Goal: Transaction & Acquisition: Book appointment/travel/reservation

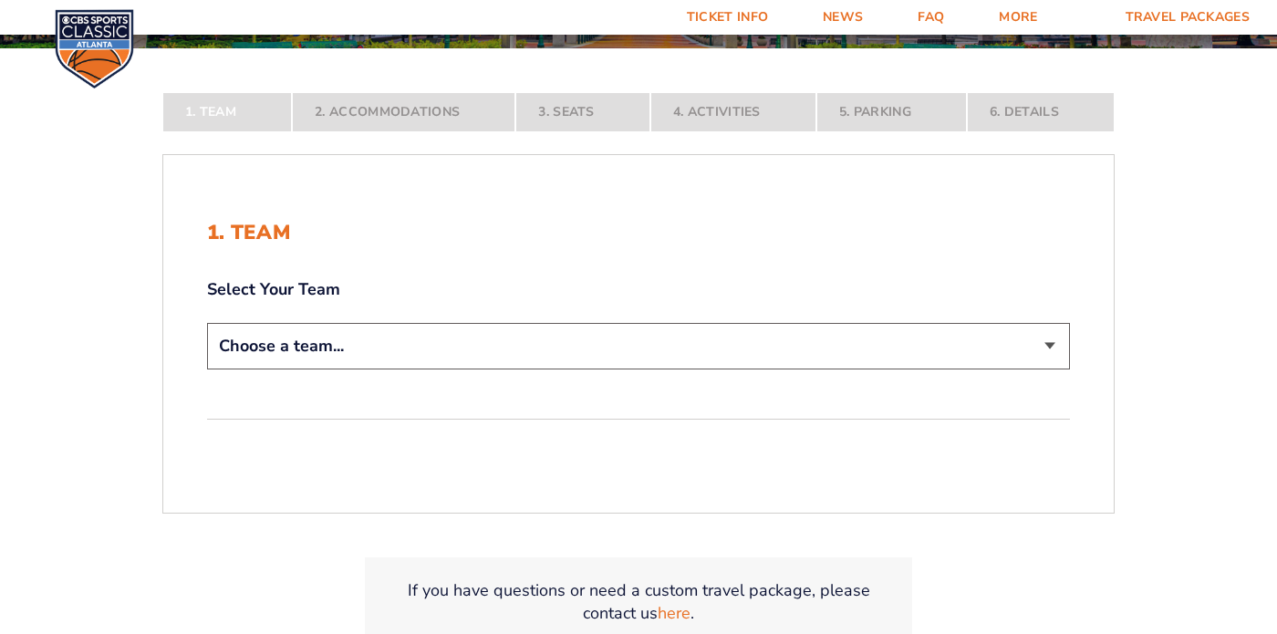
scroll to position [298, 0]
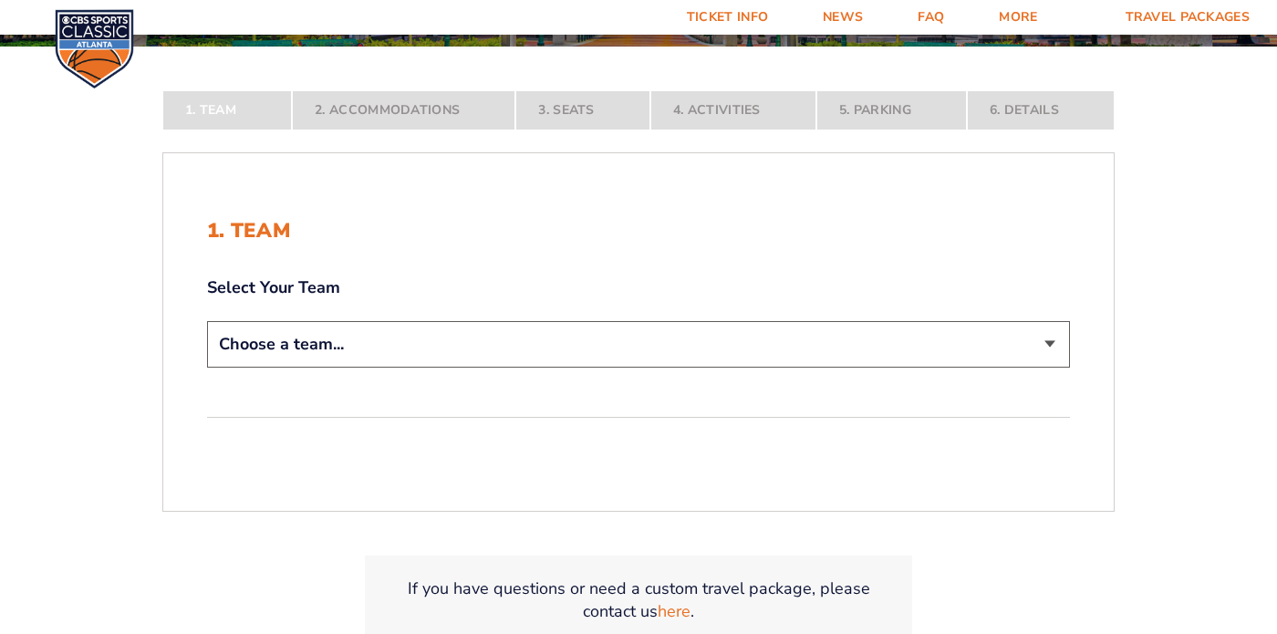
select select "12956"
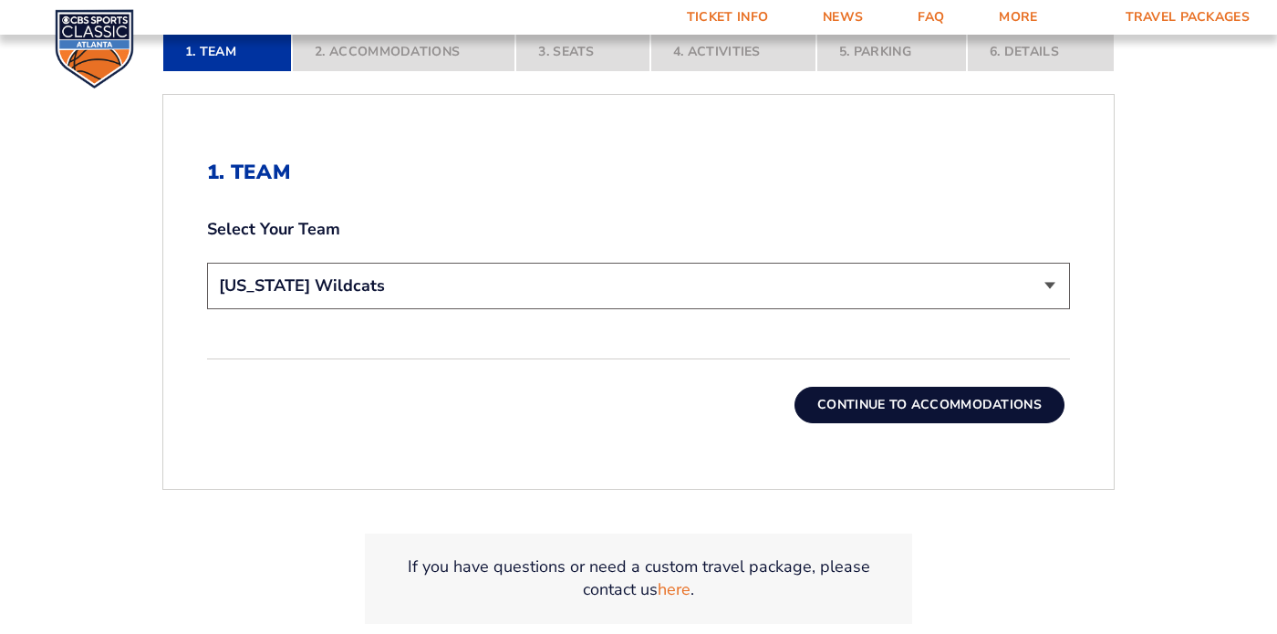
scroll to position [500, 0]
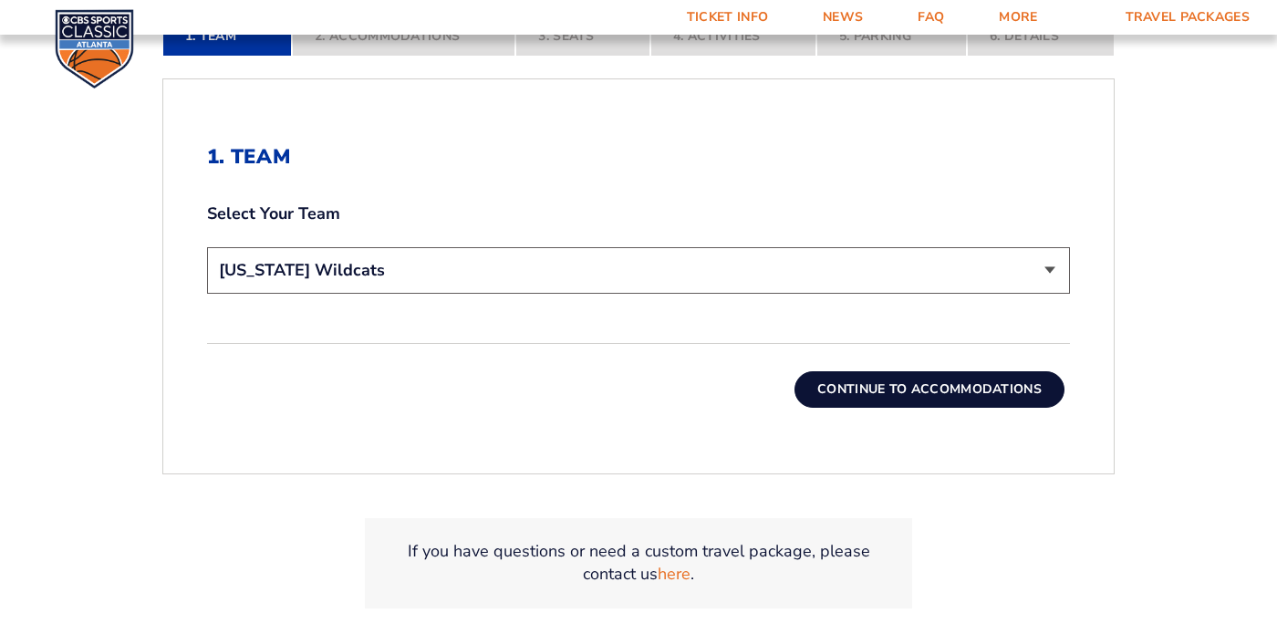
click at [949, 384] on button "Continue To Accommodations" at bounding box center [929, 389] width 270 height 36
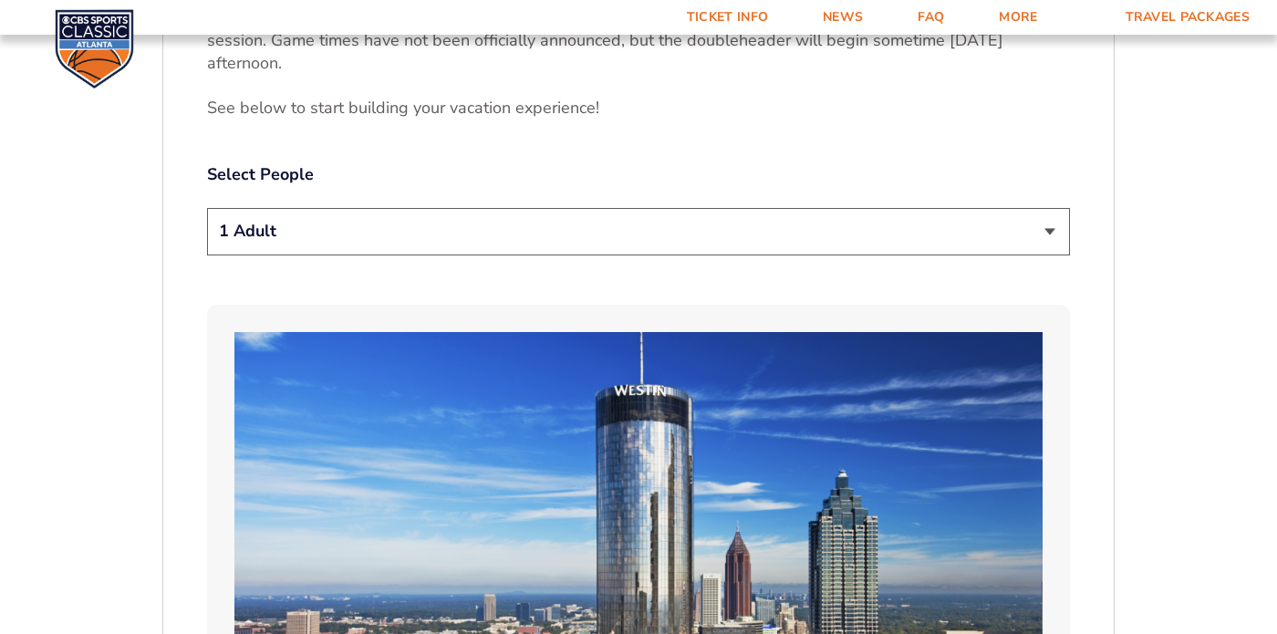
scroll to position [940, 0]
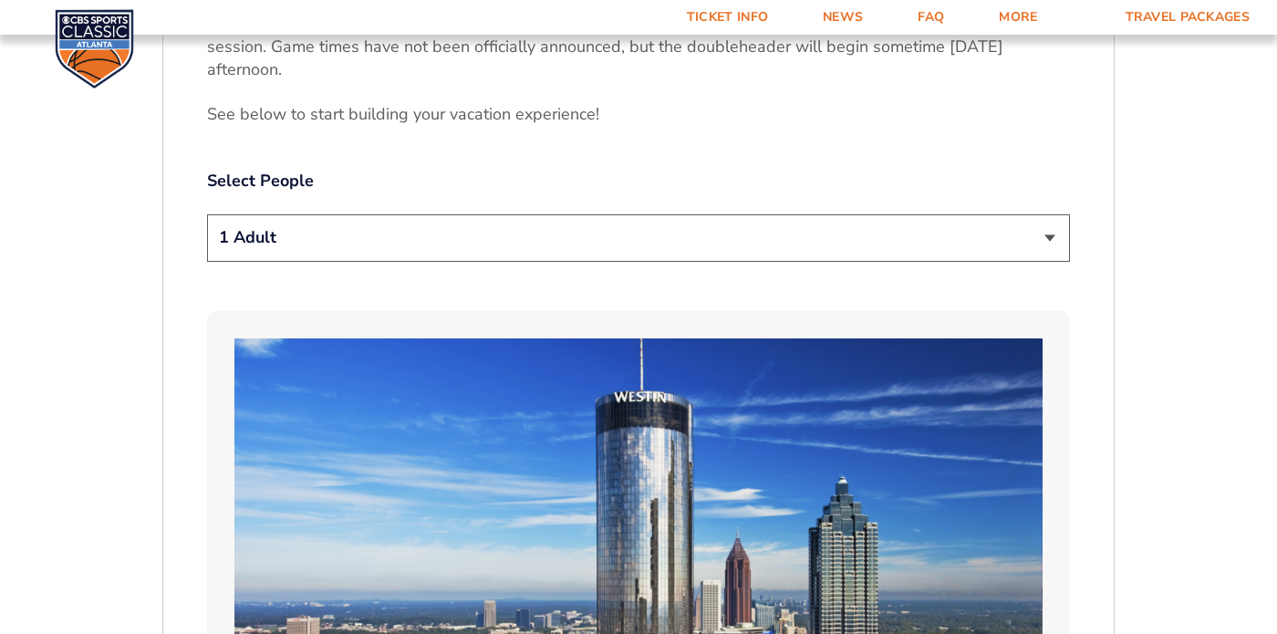
select select "2 Adults"
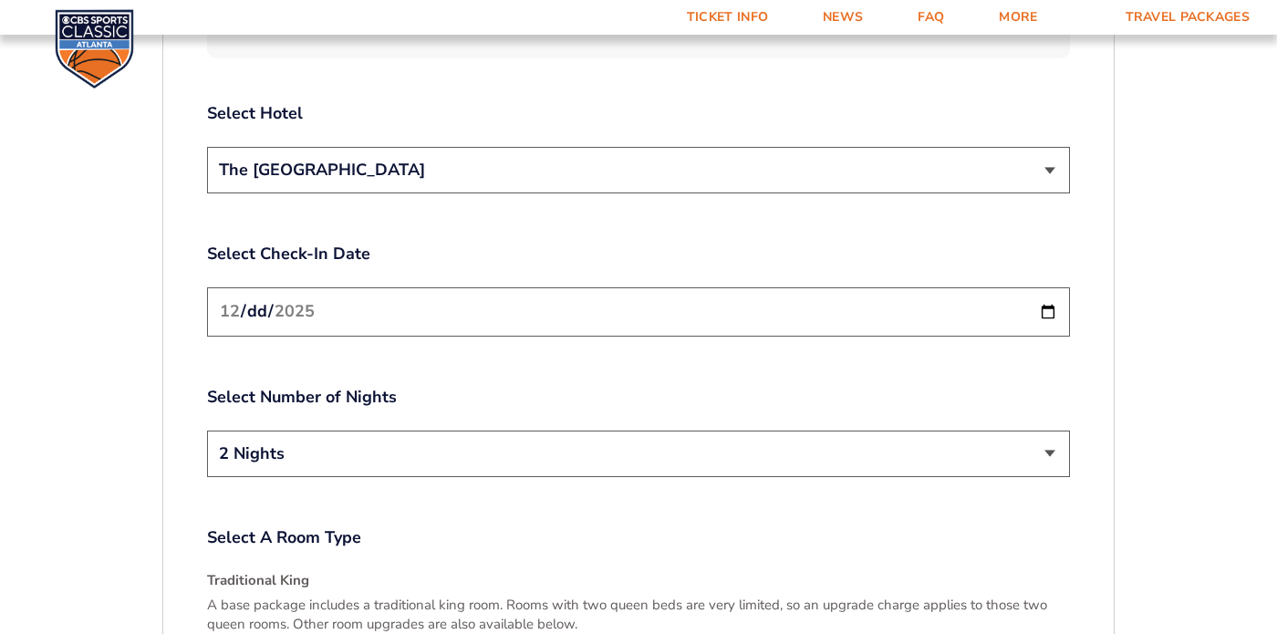
scroll to position [2157, 0]
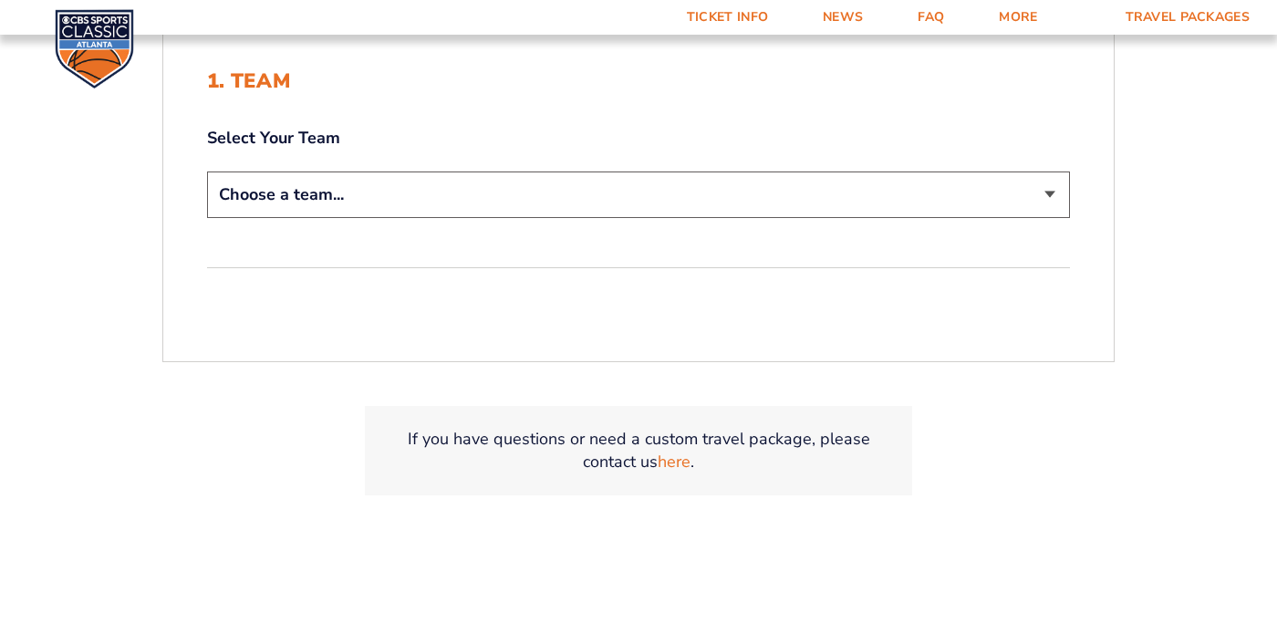
scroll to position [468, 0]
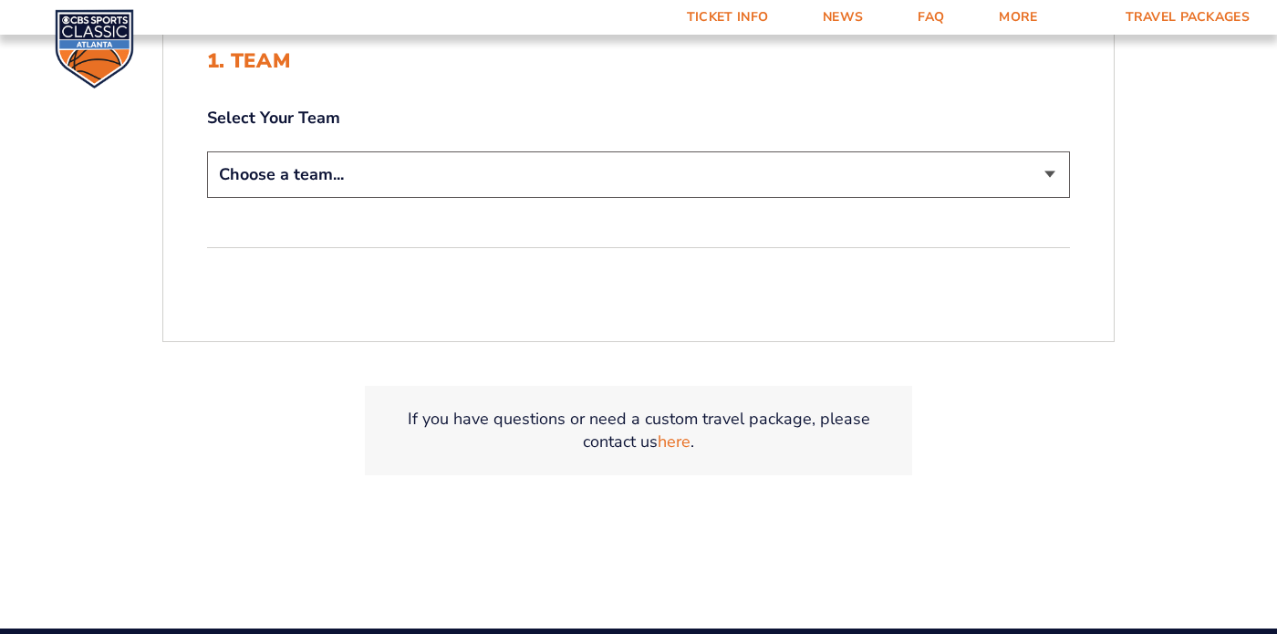
select select "12956"
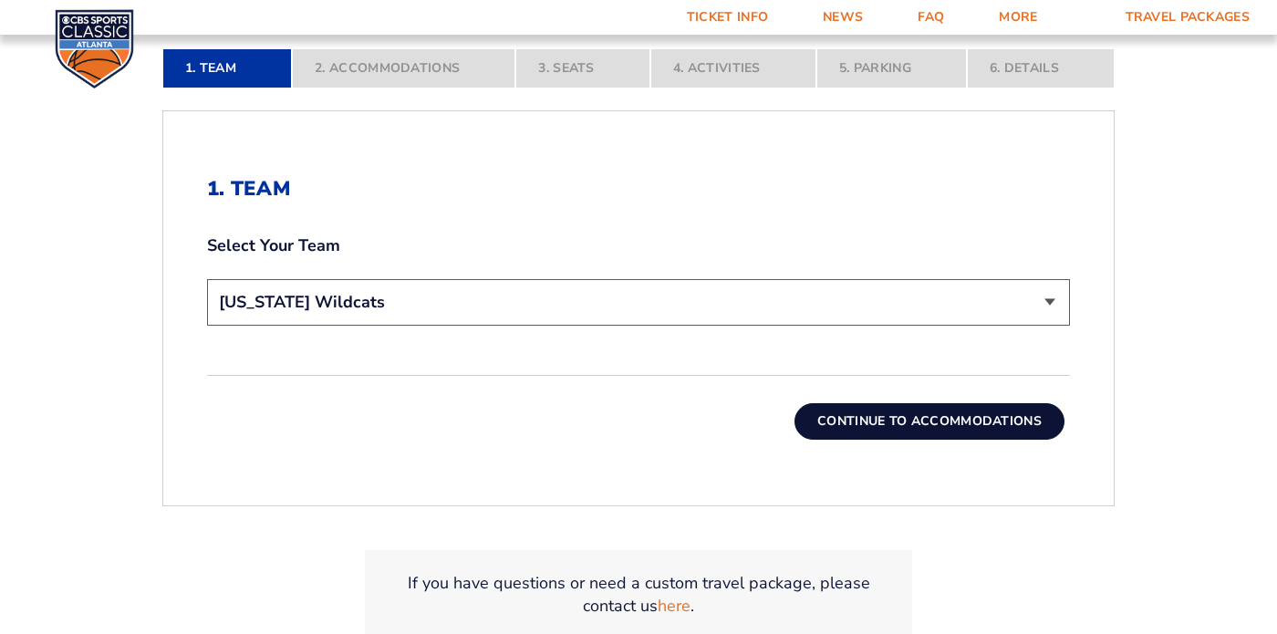
click at [969, 419] on button "Continue To Accommodations" at bounding box center [929, 421] width 270 height 36
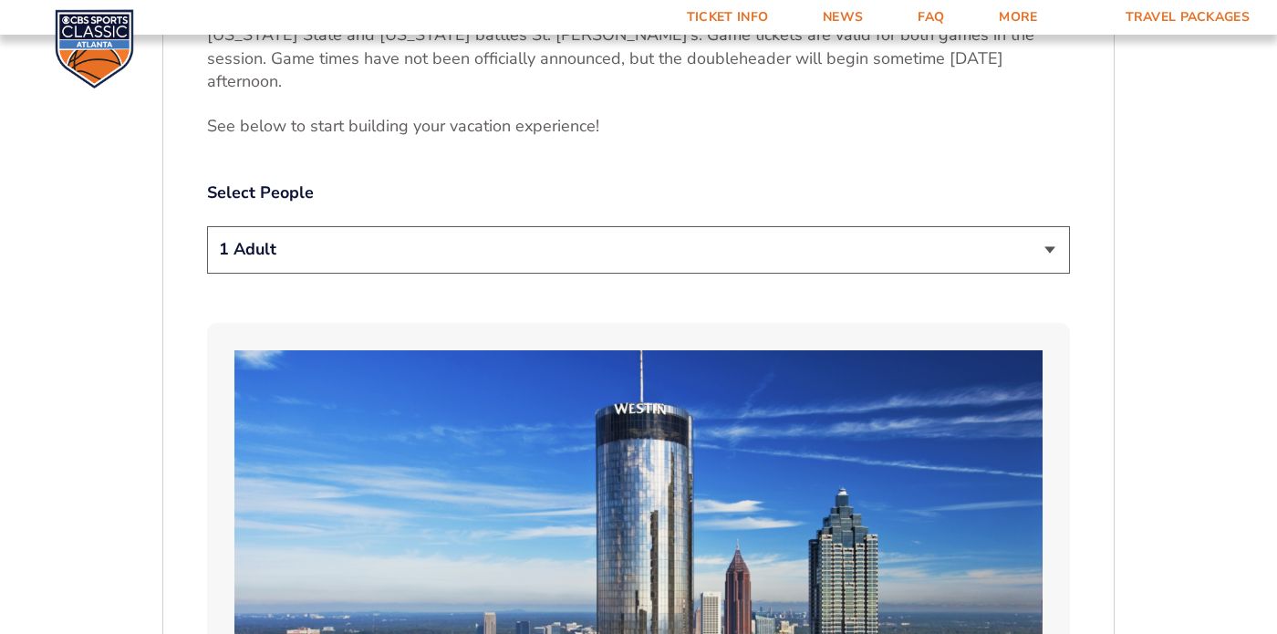
scroll to position [935, 0]
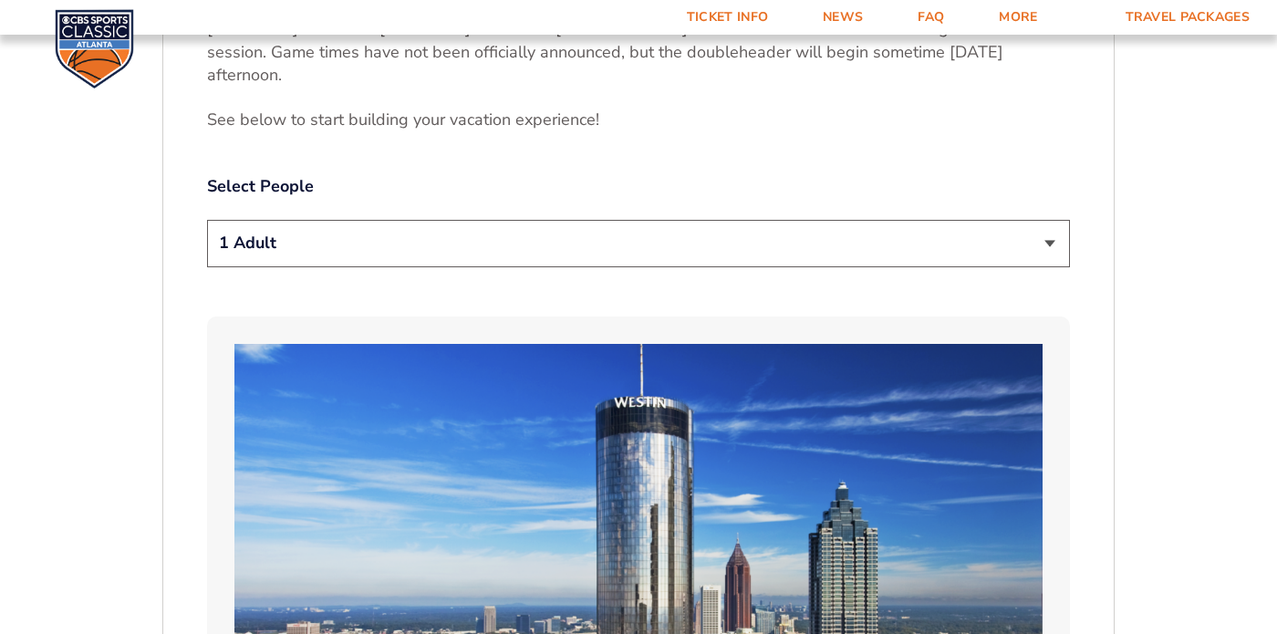
select select "2 Adults"
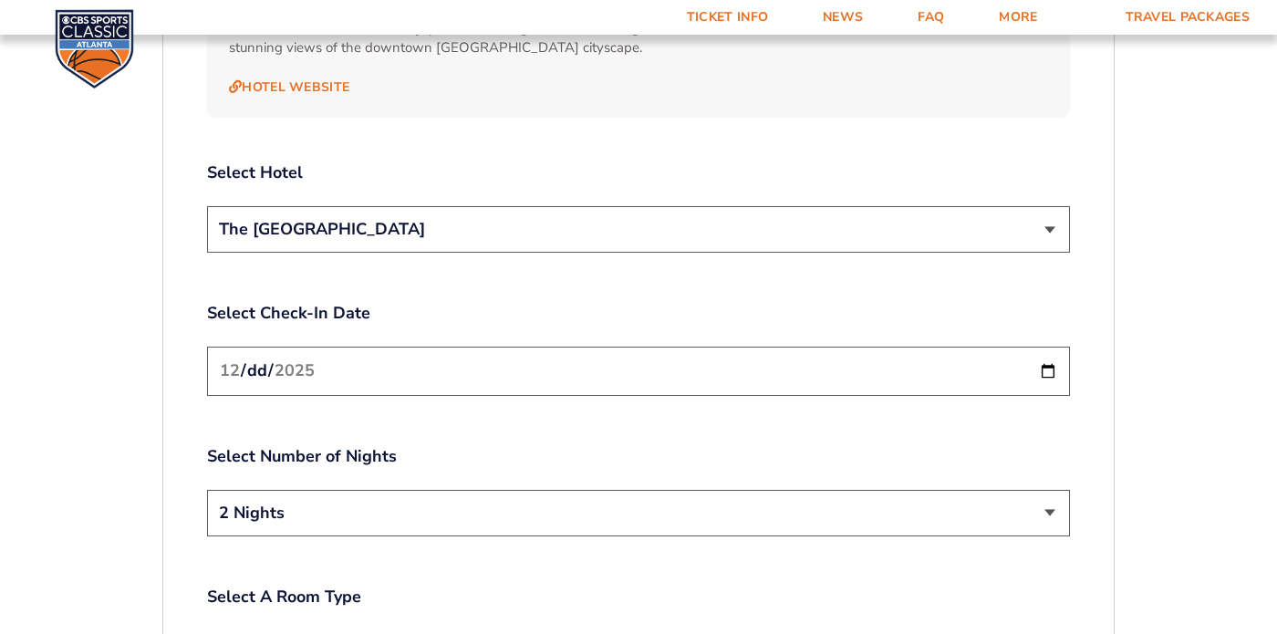
scroll to position [2216, 0]
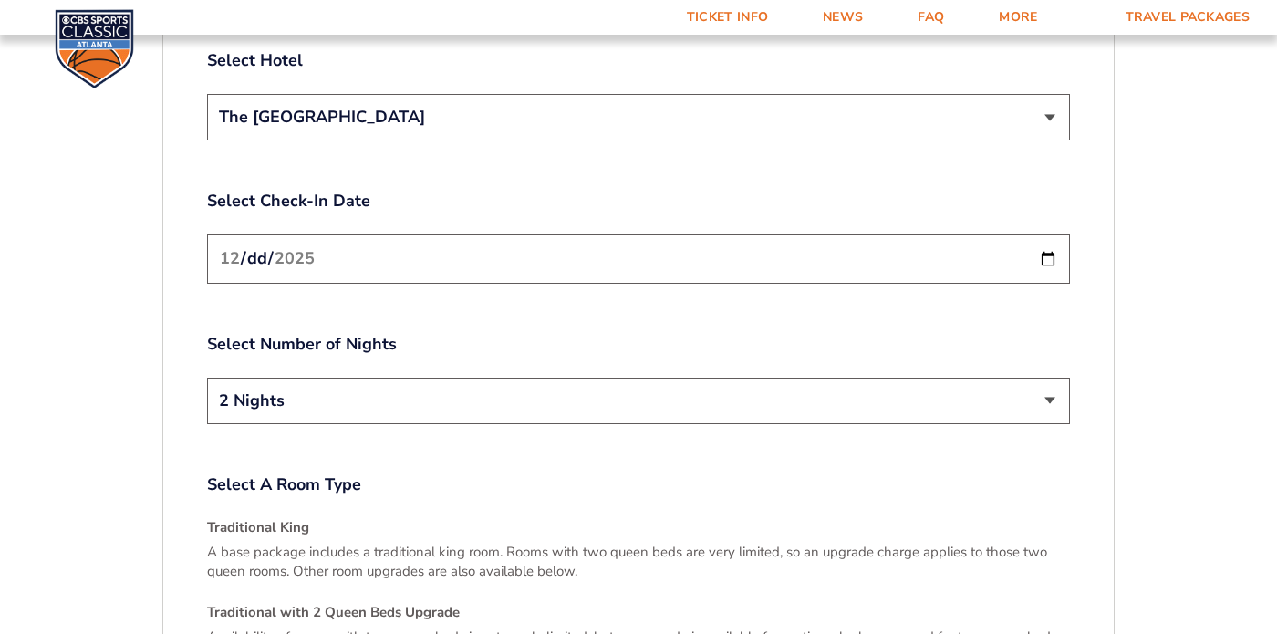
select select "3 Nights"
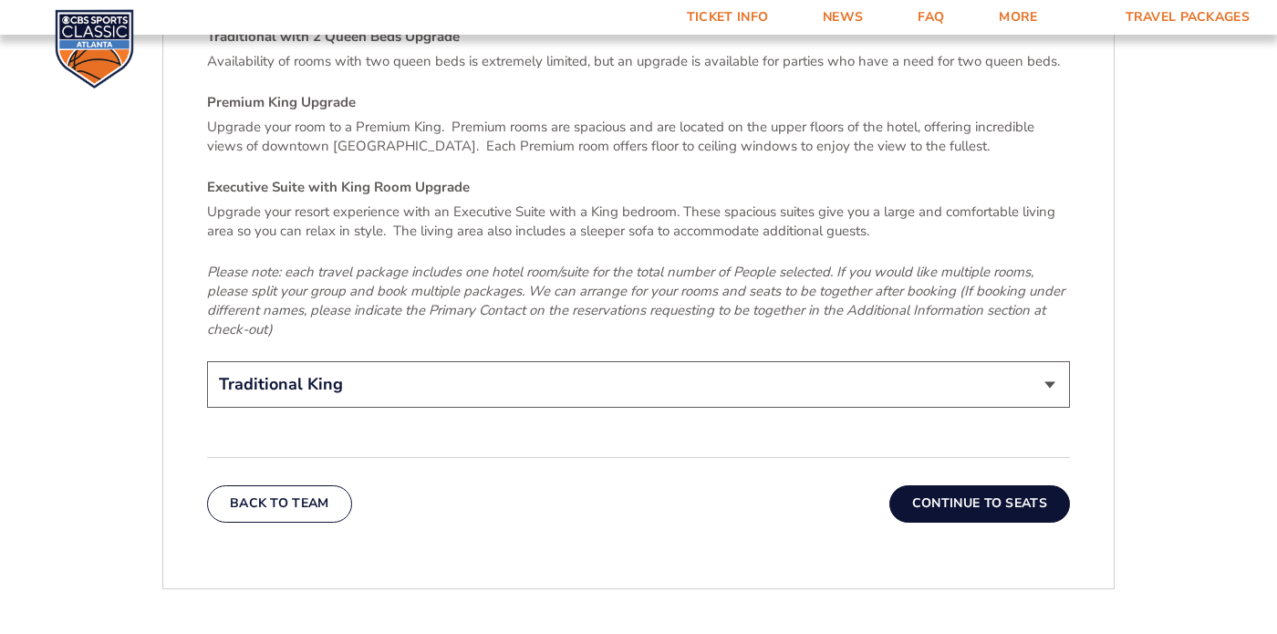
scroll to position [2780, 0]
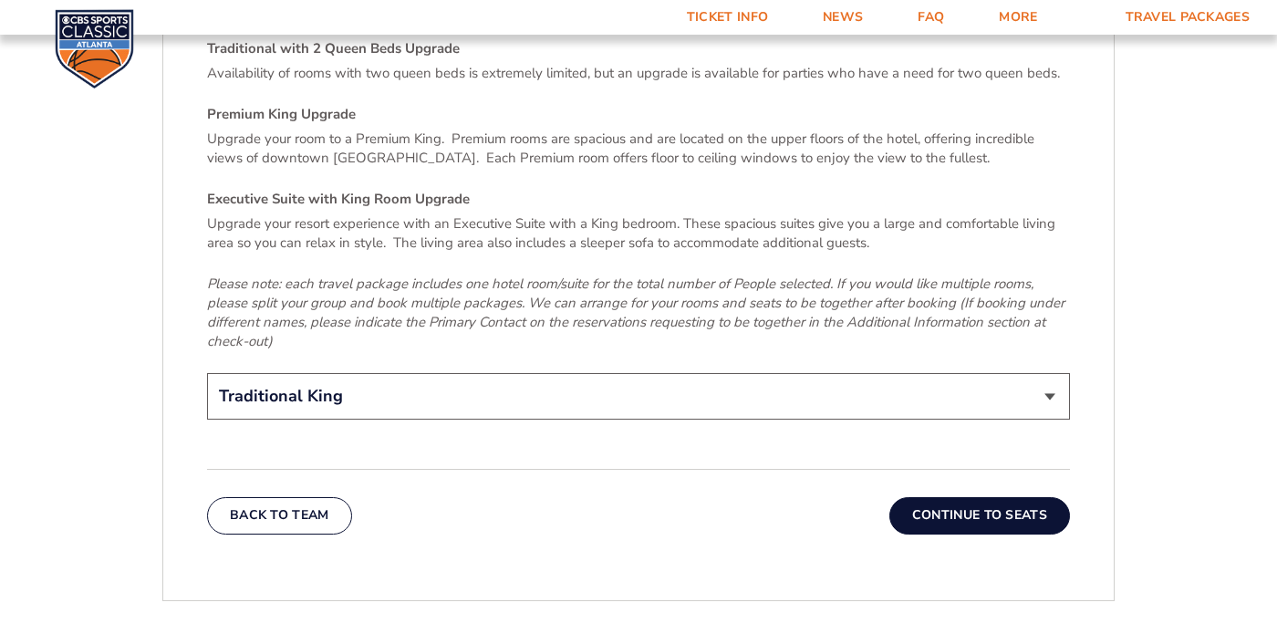
click at [1023, 497] on button "Continue To Seats" at bounding box center [979, 515] width 181 height 36
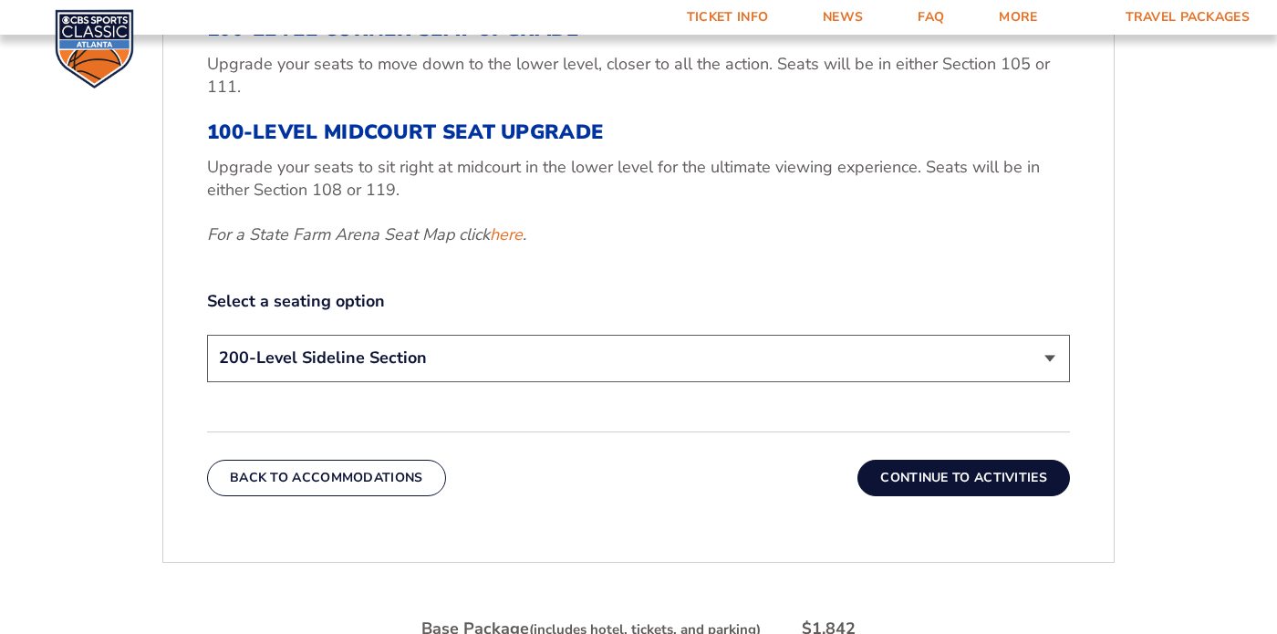
scroll to position [782, 0]
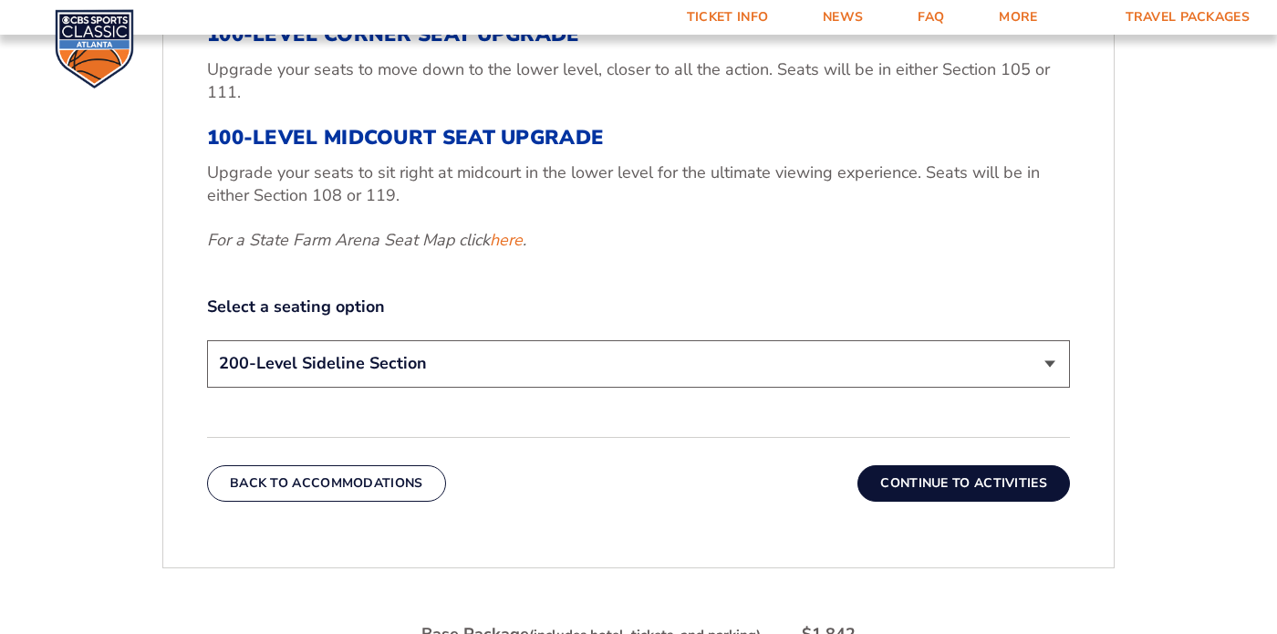
click at [993, 476] on button "Continue To Activities" at bounding box center [963, 483] width 212 height 36
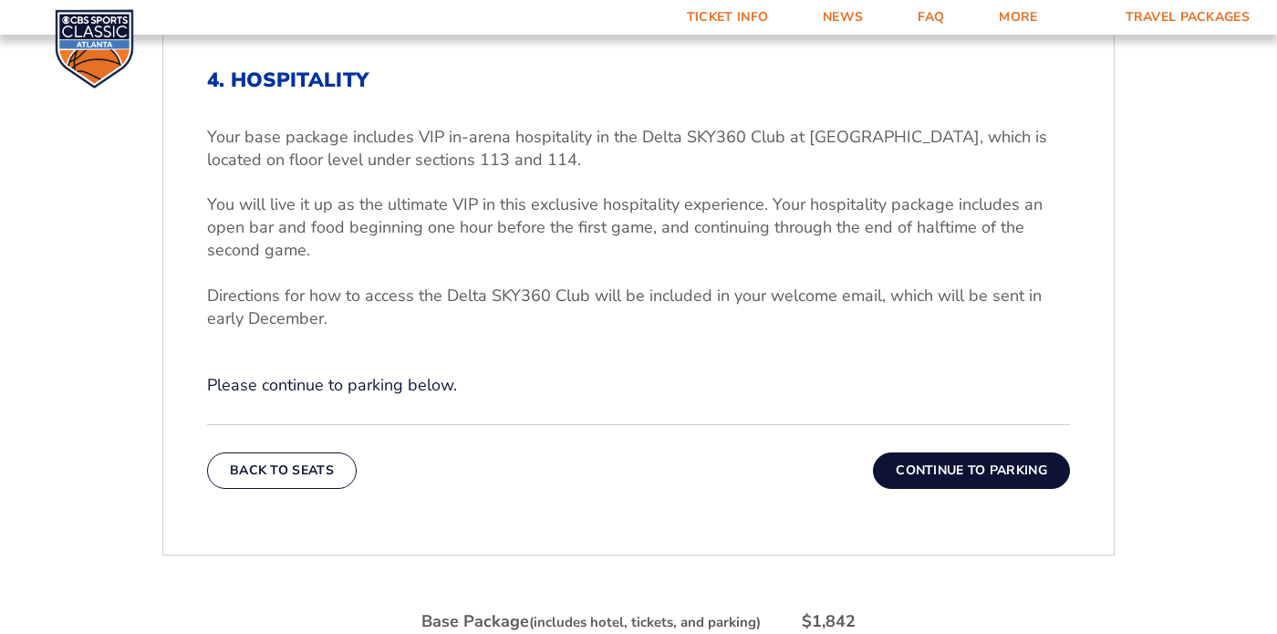
scroll to position [574, 0]
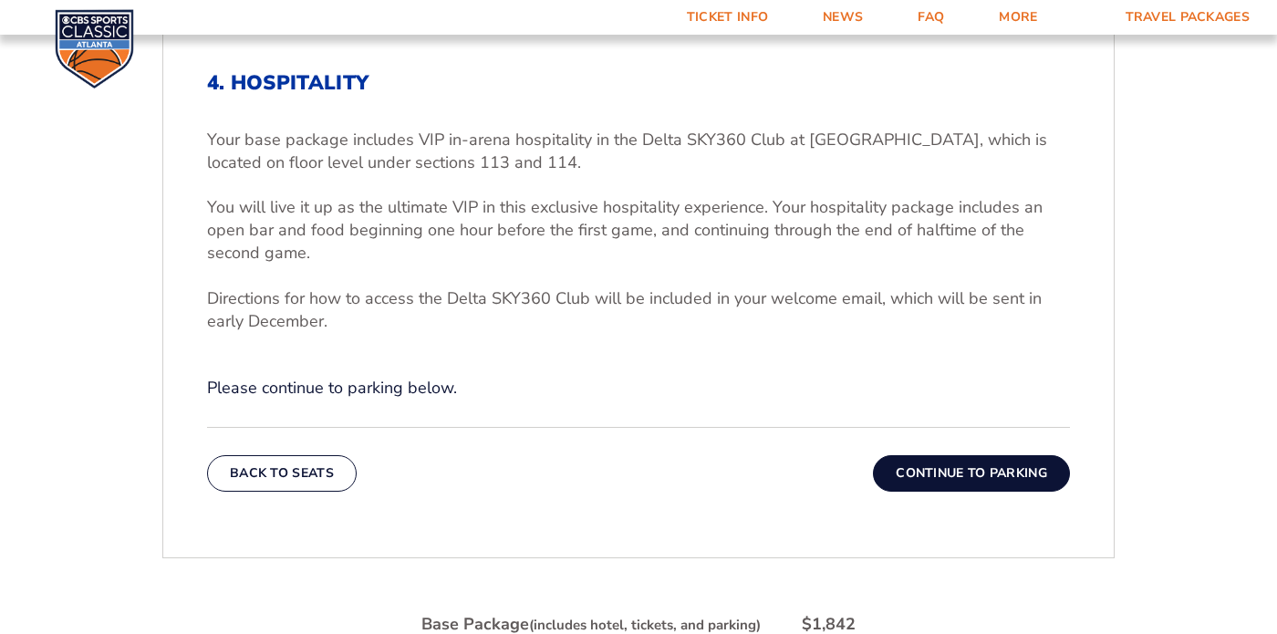
click at [999, 465] on button "Continue To Parking" at bounding box center [971, 473] width 197 height 36
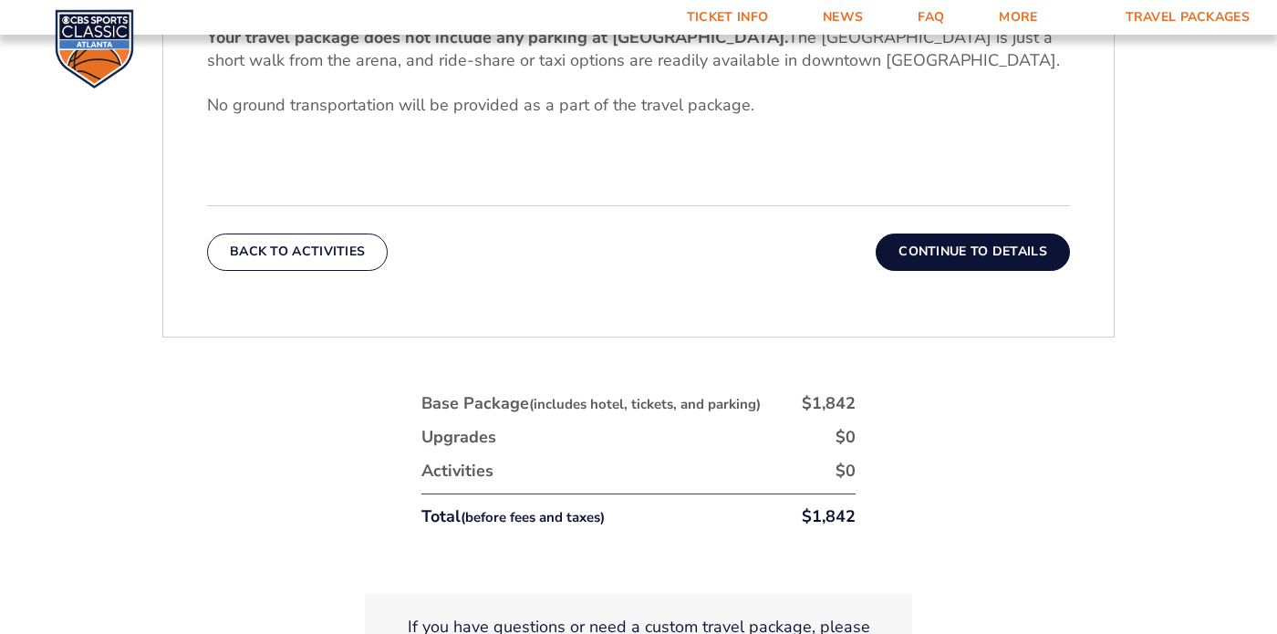
scroll to position [704, 0]
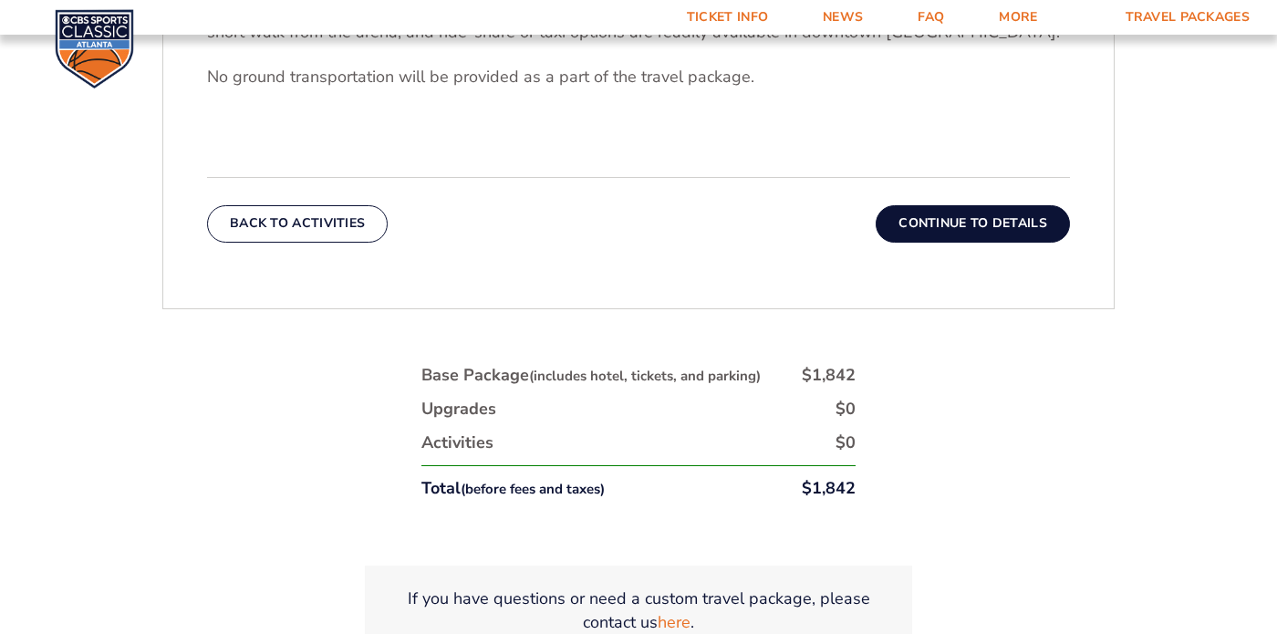
click at [1004, 217] on button "Continue To Details" at bounding box center [972, 223] width 194 height 36
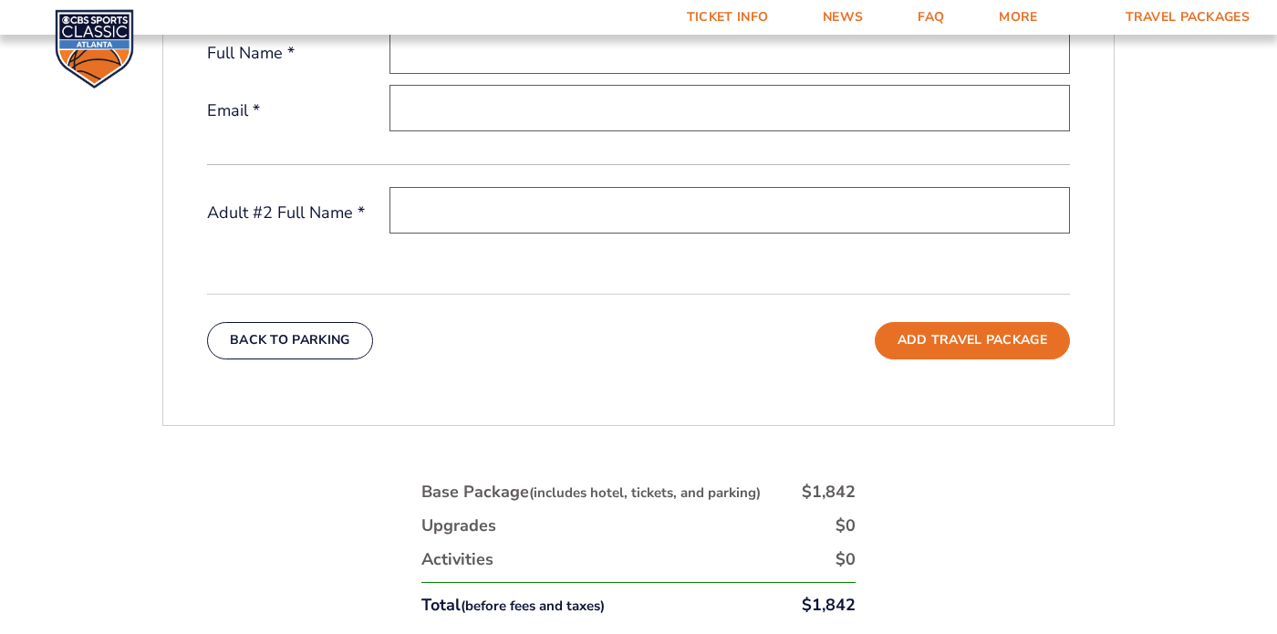
scroll to position [709, 0]
